Goal: Task Accomplishment & Management: Complete application form

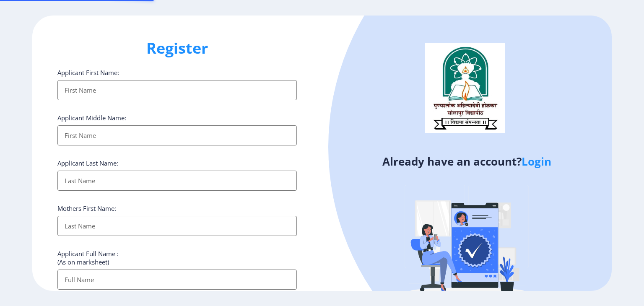
select select
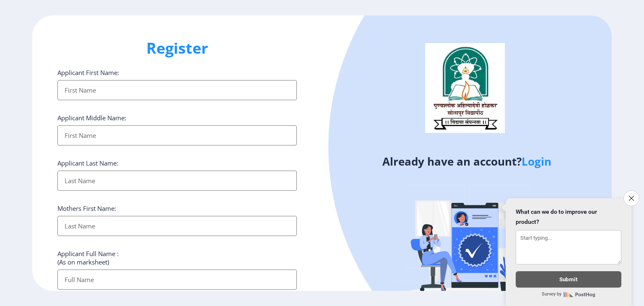
click at [203, 99] on input "Applicant First Name:" at bounding box center [176, 90] width 239 height 20
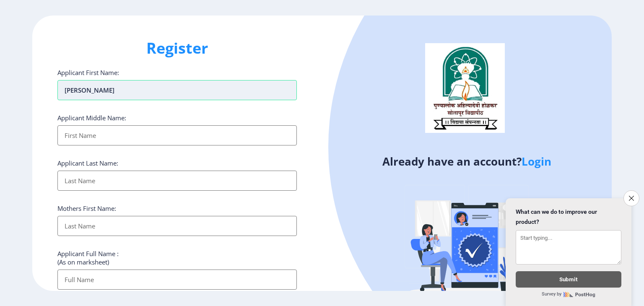
type input "[PERSON_NAME]"
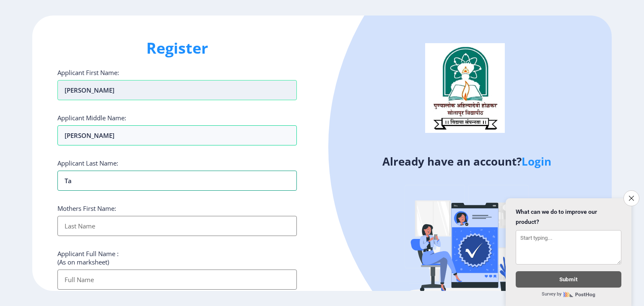
type input "T"
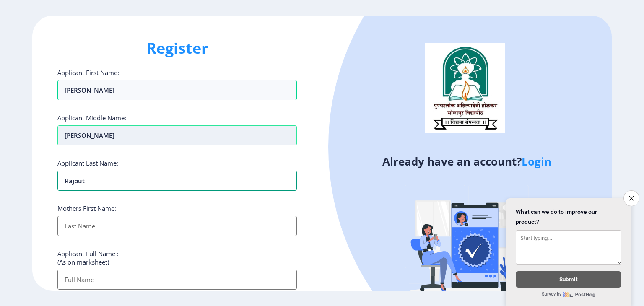
type input "Rajput"
click at [115, 140] on input "[PERSON_NAME]" at bounding box center [176, 135] width 239 height 20
type input "[PERSON_NAME]"
type input "Rambai"
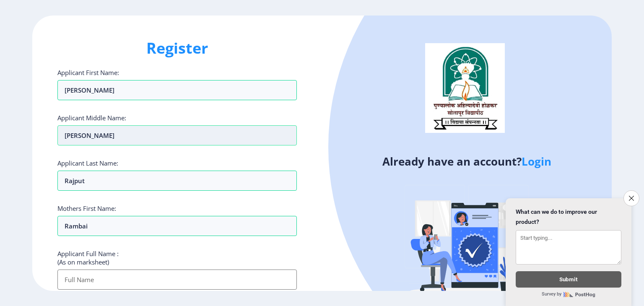
type input "D"
type input "G"
type input "Rajput [PERSON_NAME]"
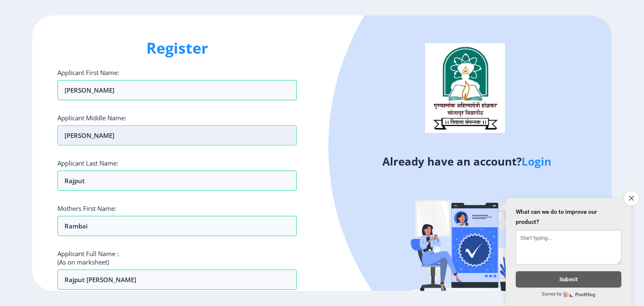
scroll to position [171, 0]
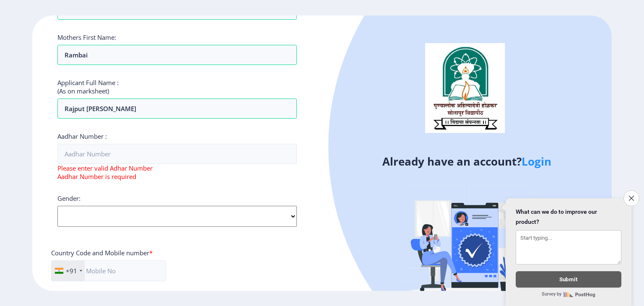
click at [112, 211] on div "Applicant First Name: [PERSON_NAME] Applicant Middle Name: [PERSON_NAME] Applic…" at bounding box center [176, 158] width 239 height 522
click at [146, 206] on select "Select Gender [DEMOGRAPHIC_DATA] [DEMOGRAPHIC_DATA] Other" at bounding box center [176, 216] width 239 height 21
select select "[DEMOGRAPHIC_DATA]"
click at [57, 206] on select "Select Gender [DEMOGRAPHIC_DATA] [DEMOGRAPHIC_DATA] Other" at bounding box center [176, 216] width 239 height 21
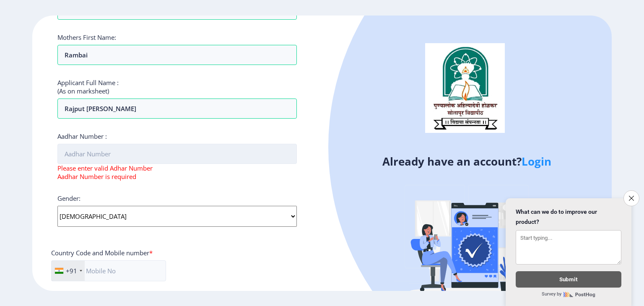
click at [118, 151] on input "Aadhar Number :" at bounding box center [176, 154] width 239 height 20
click at [126, 152] on input "Aadhar Number :" at bounding box center [176, 154] width 239 height 20
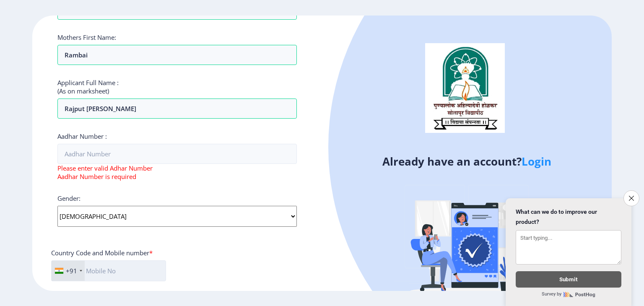
click at [118, 271] on input "text" at bounding box center [108, 270] width 115 height 21
click at [630, 195] on icon "Close survey" at bounding box center [631, 197] width 5 height 5
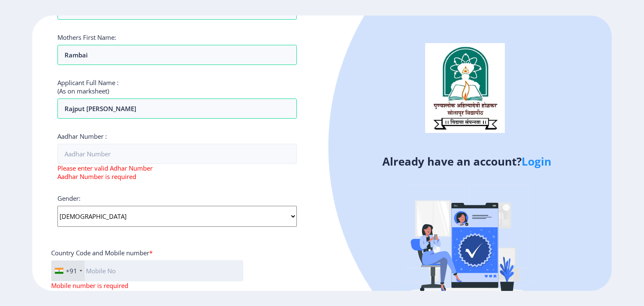
click at [117, 266] on input "text" at bounding box center [147, 270] width 192 height 21
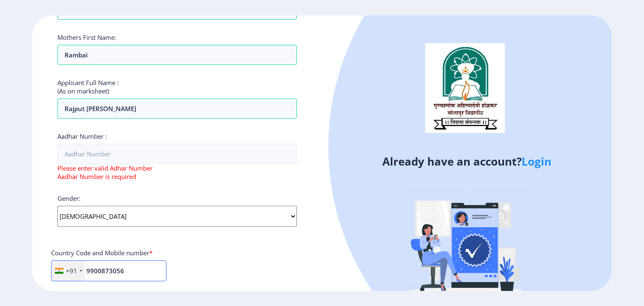
type input "9900873056"
